Goal: Task Accomplishment & Management: Manage account settings

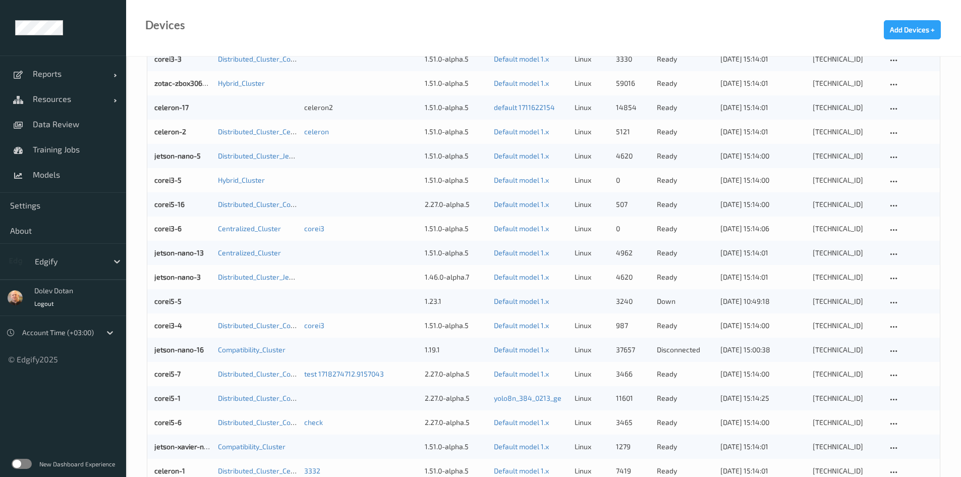
scroll to position [208, 0]
click at [404, 21] on div "Devices Add Devices +" at bounding box center [543, 28] width 835 height 57
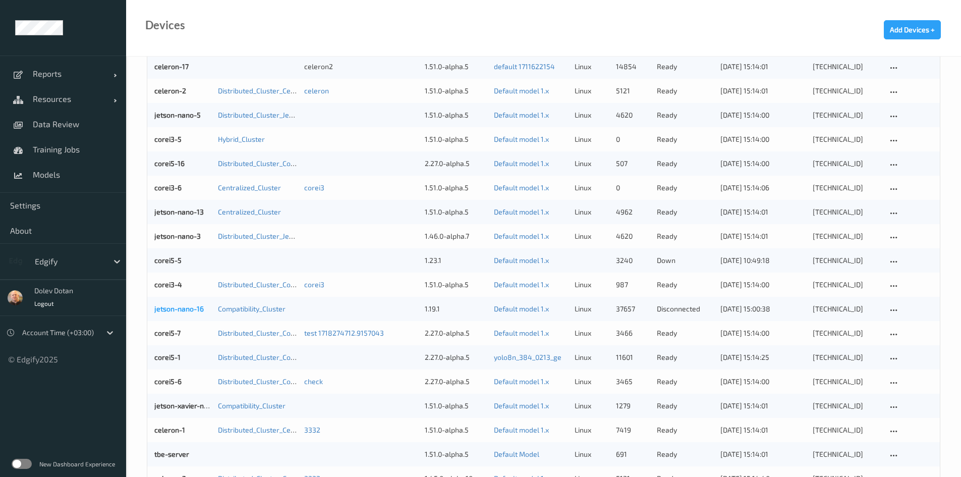
scroll to position [249, 0]
click at [182, 307] on link "jetson-nano-16" at bounding box center [178, 308] width 49 height 9
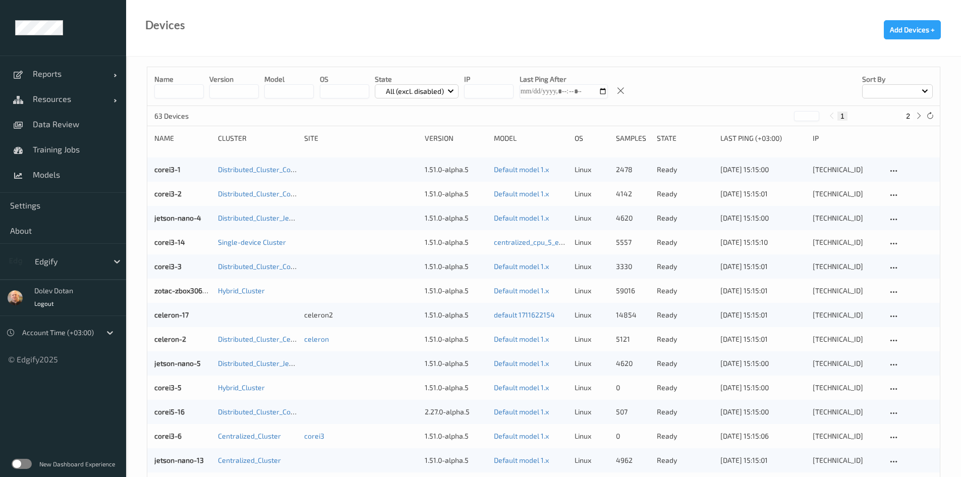
click at [435, 95] on p "All (excl. disabled)" at bounding box center [415, 91] width 65 height 10
click at [428, 136] on p "Ready" at bounding box center [410, 133] width 70 height 18
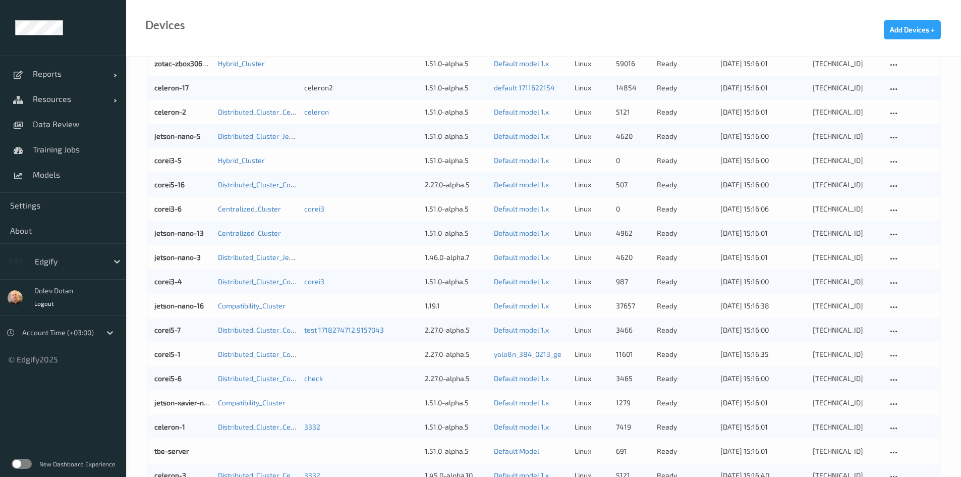
scroll to position [227, 0]
click at [165, 306] on link "jetson-nano-16" at bounding box center [178, 306] width 49 height 9
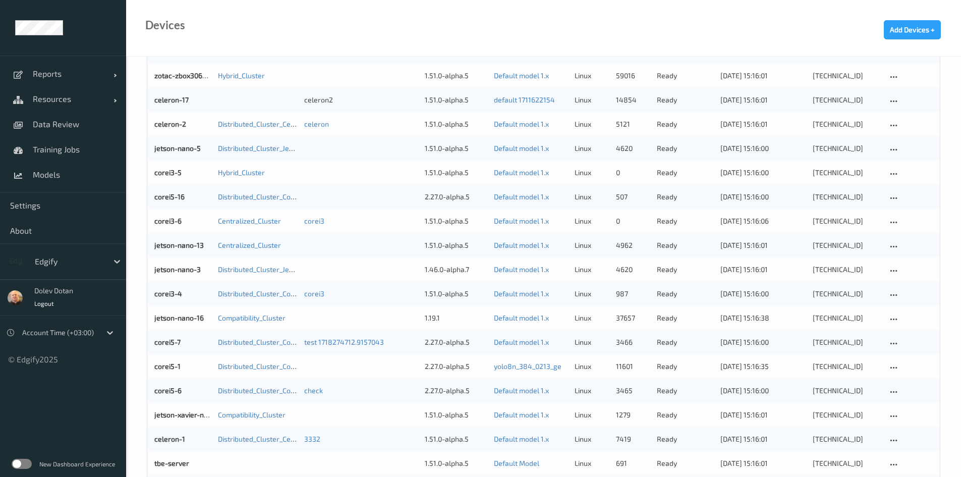
scroll to position [227, 0]
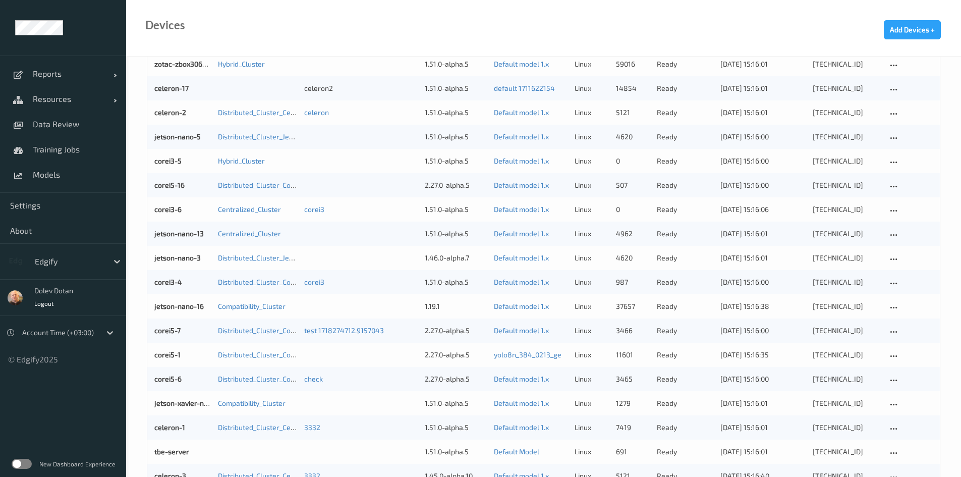
click at [15, 459] on label at bounding box center [22, 464] width 20 height 10
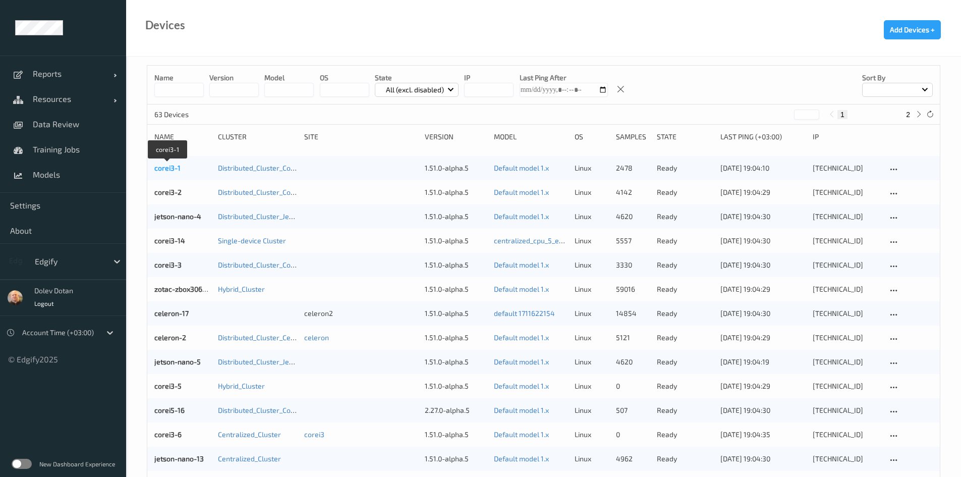
scroll to position [2, 0]
click at [171, 167] on link "corei3-1" at bounding box center [167, 167] width 26 height 9
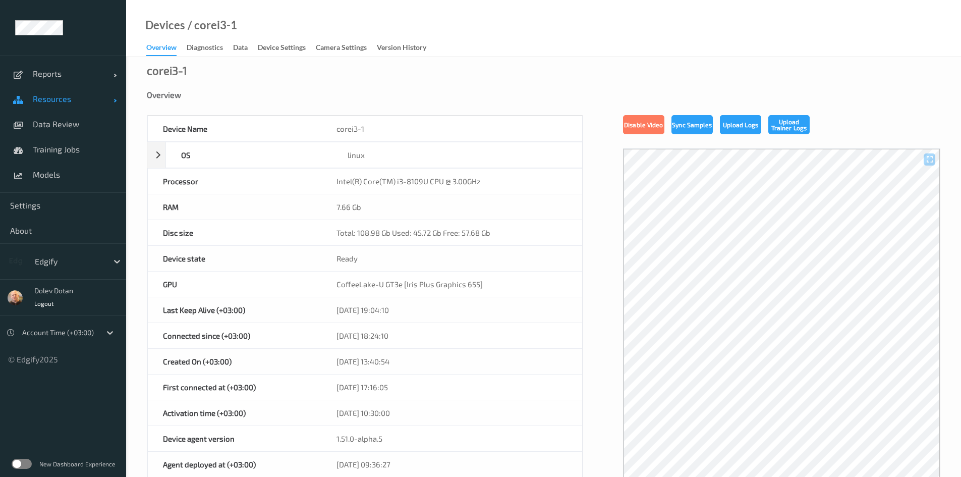
scroll to position [2, 0]
click at [74, 103] on span "Resources" at bounding box center [73, 99] width 81 height 10
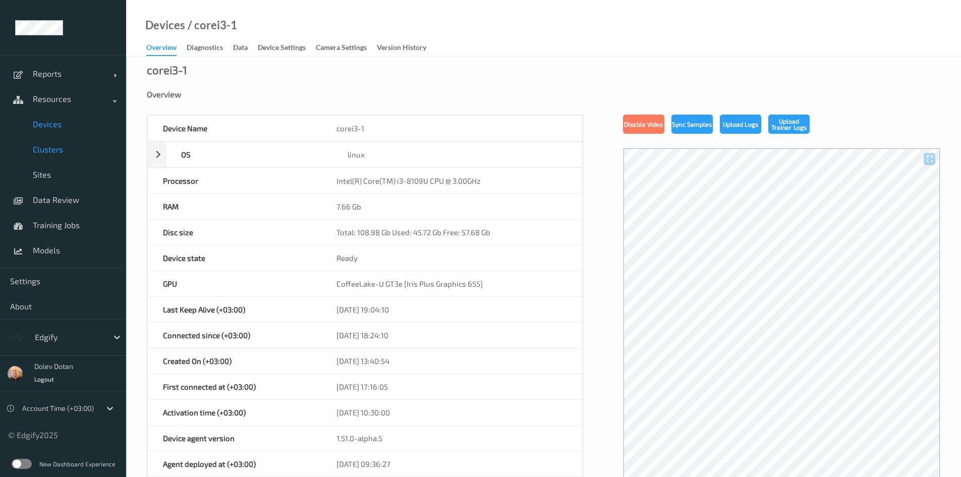
click at [64, 148] on span "Clusters" at bounding box center [74, 149] width 83 height 10
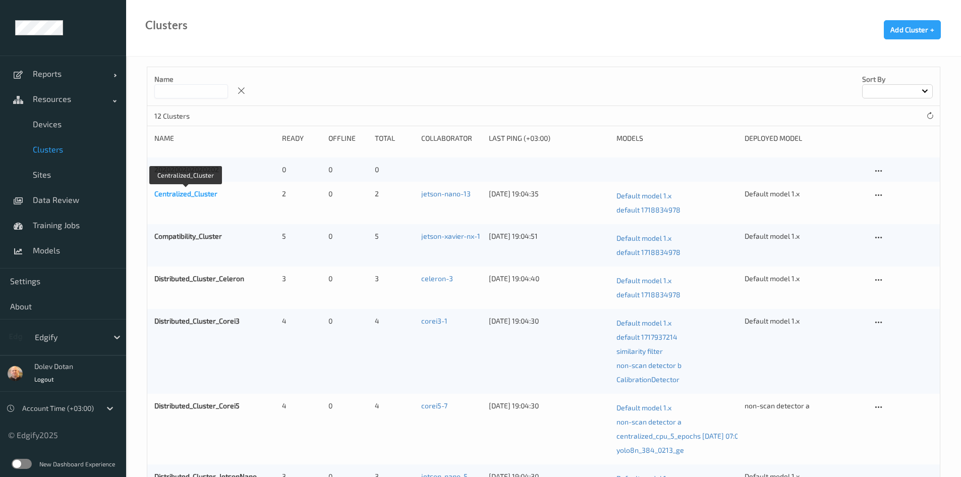
click at [189, 191] on link "Centralized_Cluster" at bounding box center [185, 193] width 63 height 9
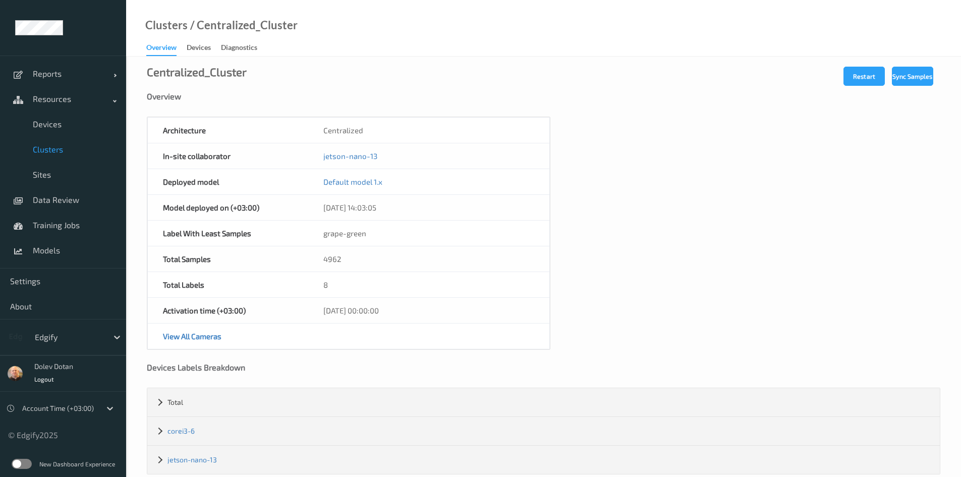
drag, startPoint x: 621, startPoint y: 98, endPoint x: 621, endPoint y: 84, distance: 14.1
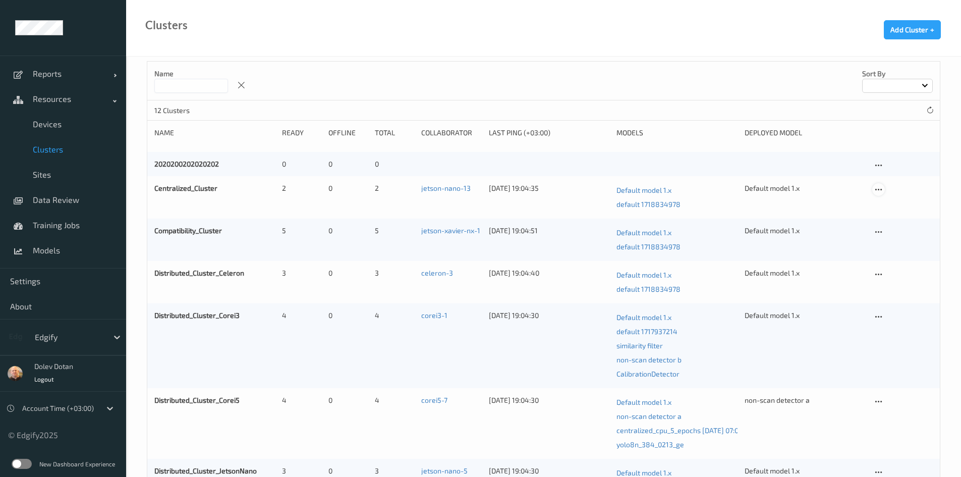
scroll to position [6, 0]
click at [883, 189] on icon at bounding box center [879, 189] width 9 height 9
click at [897, 209] on div "Edit Cluster" at bounding box center [907, 205] width 33 height 10
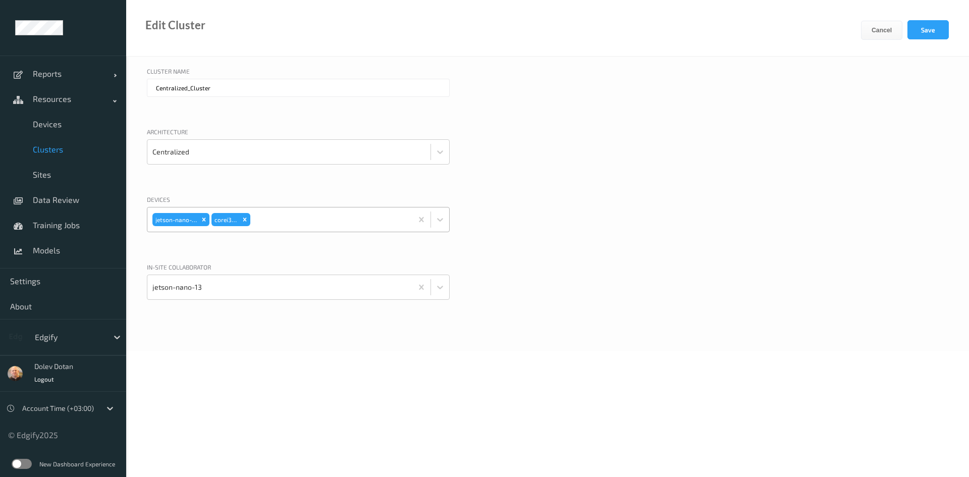
click at [311, 223] on div at bounding box center [329, 219] width 155 height 20
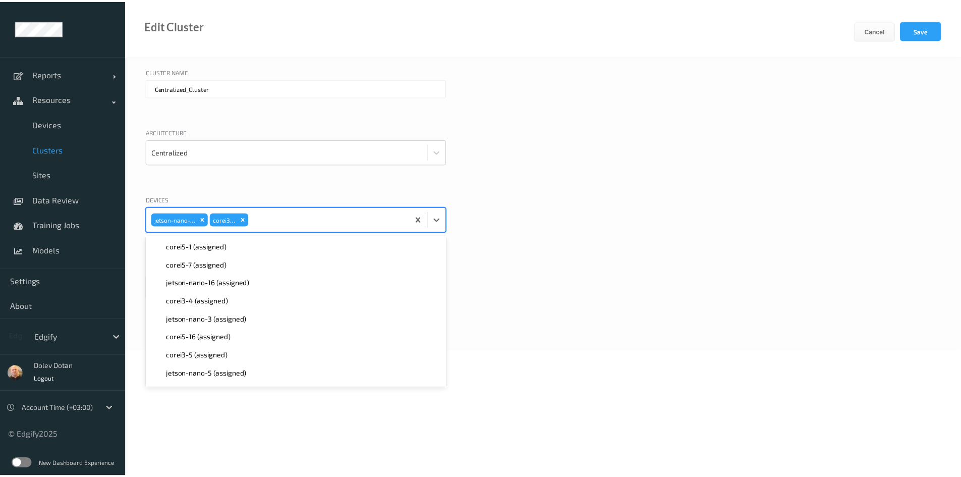
scroll to position [961, 0]
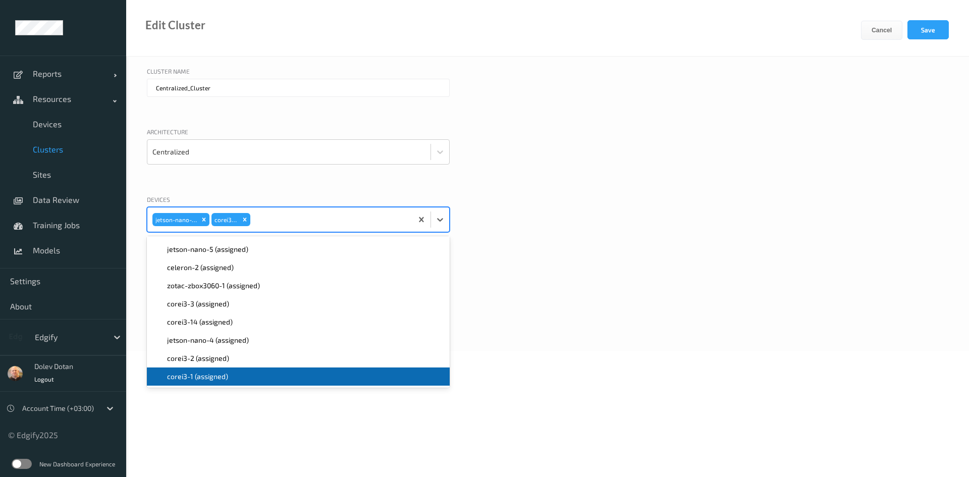
click at [337, 377] on div "corei3-1 (assigned)" at bounding box center [298, 376] width 291 height 10
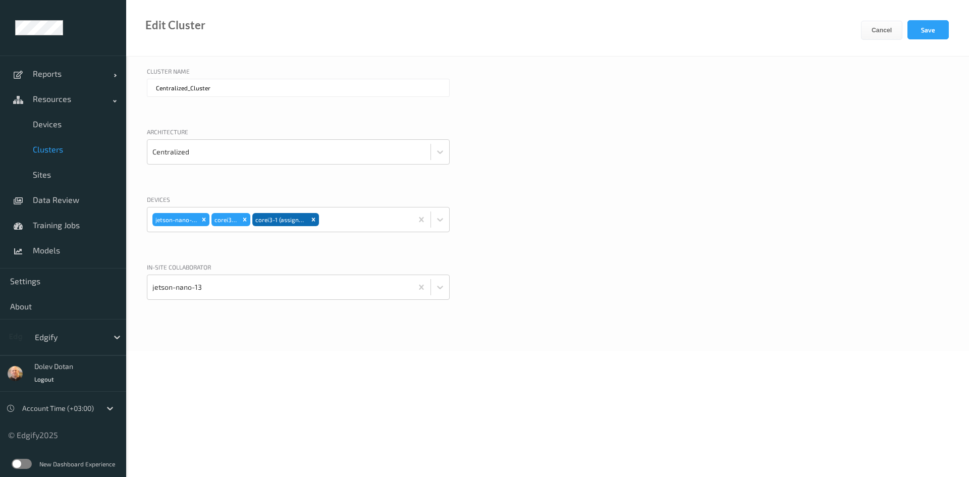
click at [622, 282] on div "In-site collaborator jetson-nano-13" at bounding box center [547, 293] width 801 height 63
drag, startPoint x: 620, startPoint y: 268, endPoint x: 621, endPoint y: 263, distance: 5.1
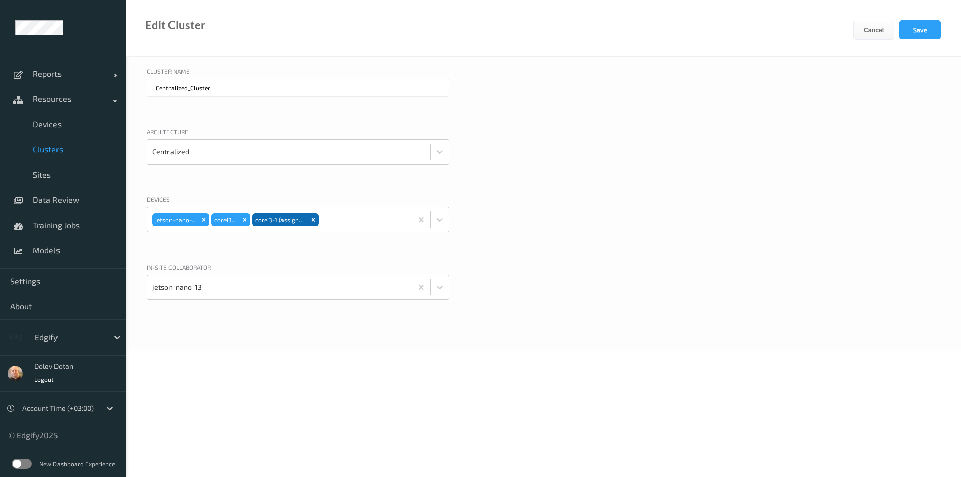
scroll to position [6, 0]
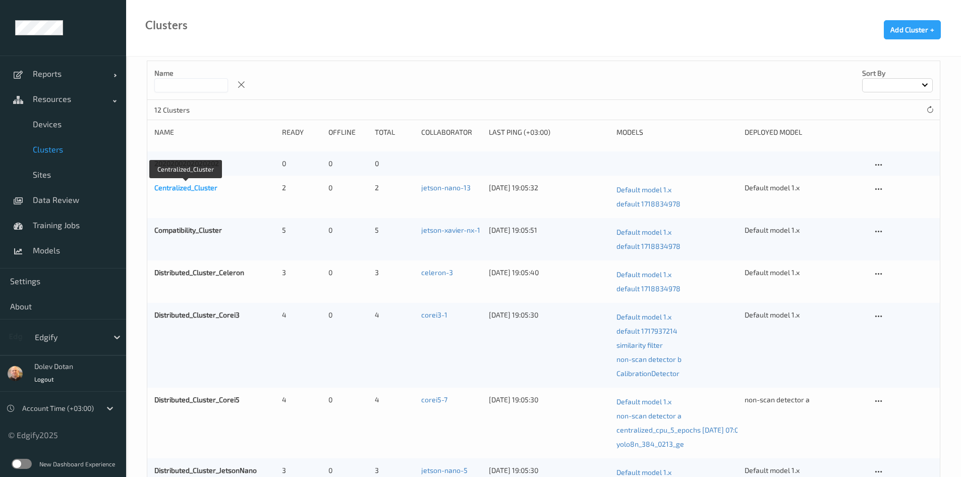
click at [188, 190] on link "Centralized_Cluster" at bounding box center [185, 187] width 63 height 9
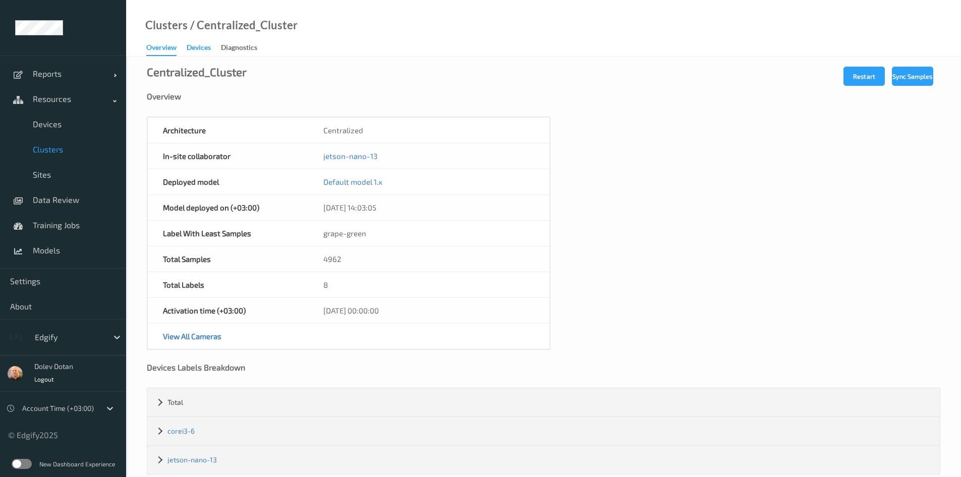
click at [200, 53] on div "Devices" at bounding box center [199, 48] width 24 height 13
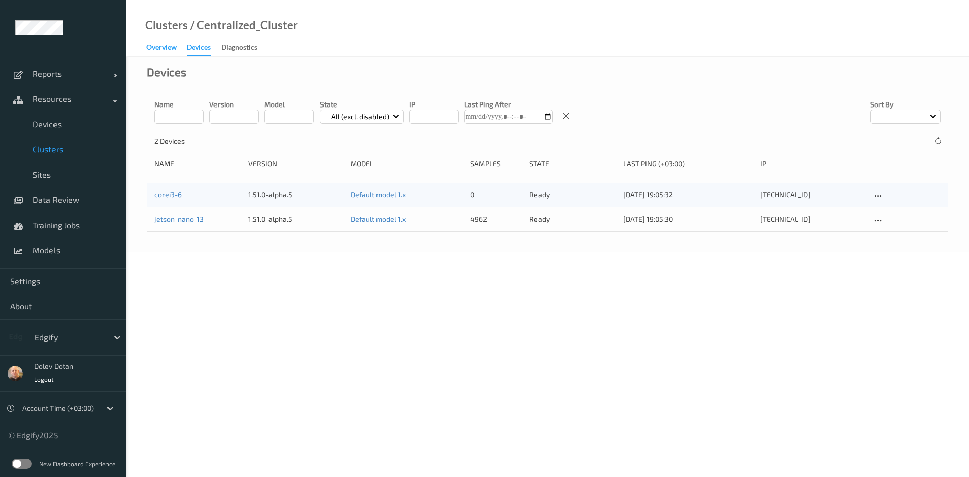
click at [162, 47] on div "Overview" at bounding box center [161, 48] width 30 height 13
click at [878, 197] on icon at bounding box center [878, 196] width 9 height 9
click at [892, 211] on div "Edit Device" at bounding box center [905, 212] width 30 height 10
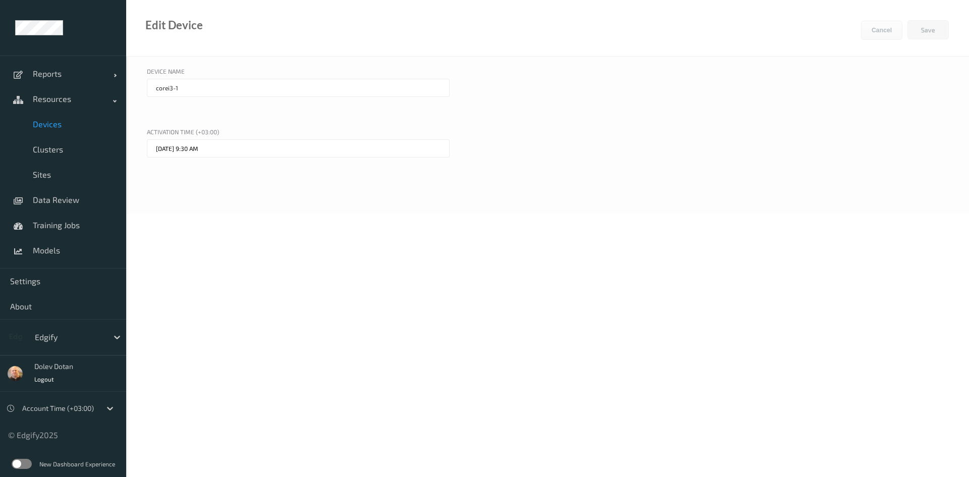
type input "corei3-6"
type input "05/03/2024 11:00 PM"
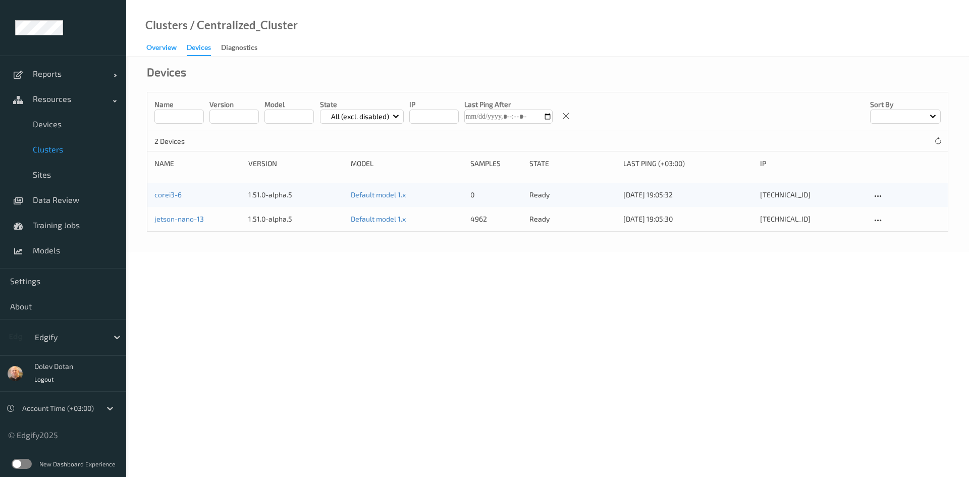
click at [157, 53] on div "Overview" at bounding box center [161, 48] width 30 height 13
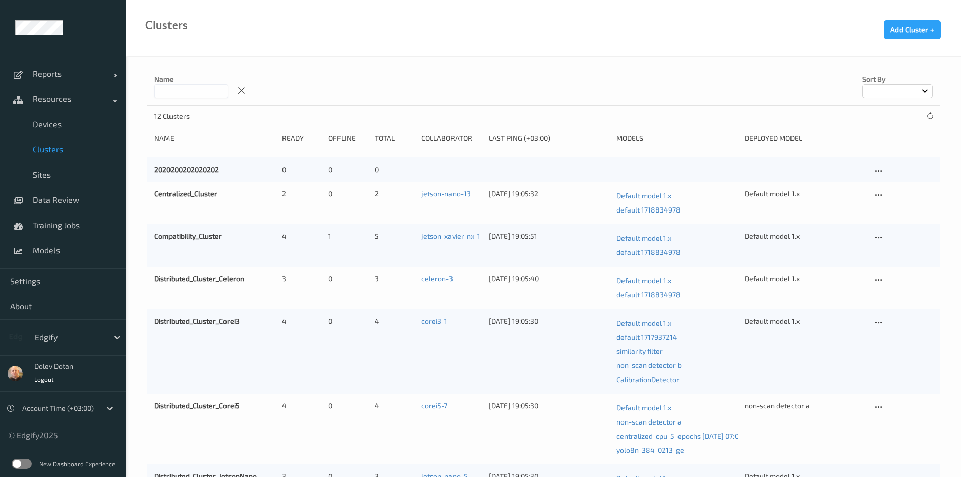
scroll to position [6, 0]
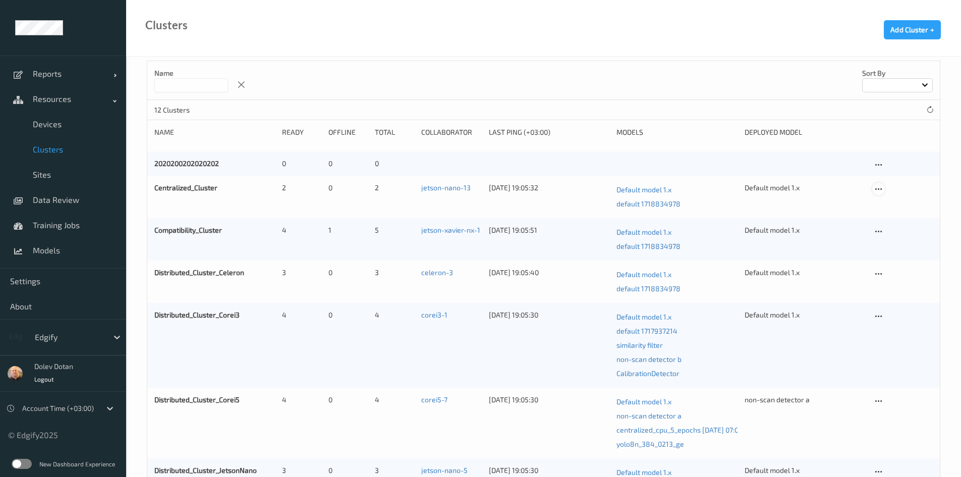
click at [878, 188] on icon at bounding box center [879, 189] width 9 height 9
click at [890, 207] on link "Edit Cluster" at bounding box center [904, 206] width 62 height 19
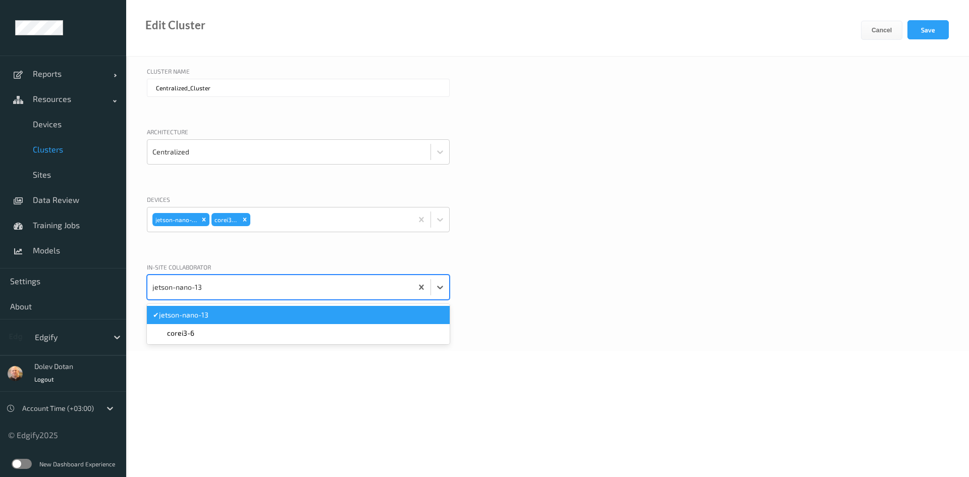
click at [320, 286] on div at bounding box center [279, 287] width 255 height 20
click at [743, 247] on div "Devices jetson-nano-13 corei3-6" at bounding box center [547, 226] width 801 height 63
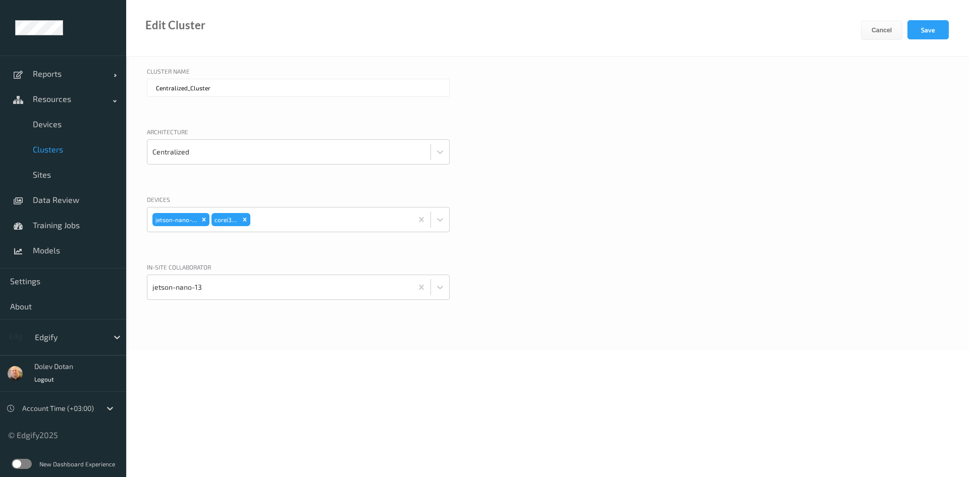
click at [24, 465] on label at bounding box center [22, 464] width 20 height 10
